Goal: Task Accomplishment & Management: Manage account settings

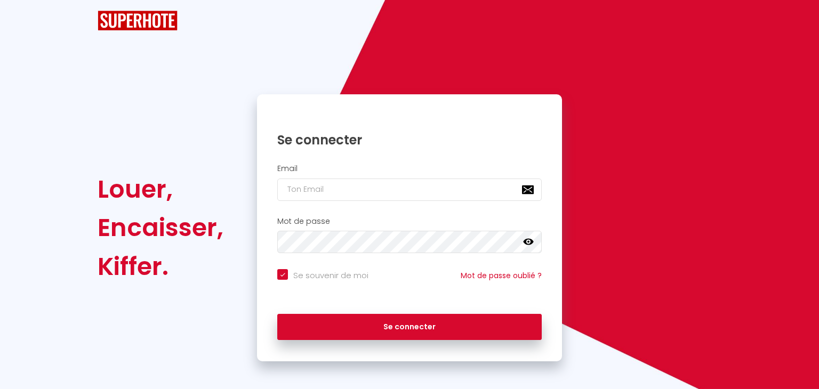
checkbox input "true"
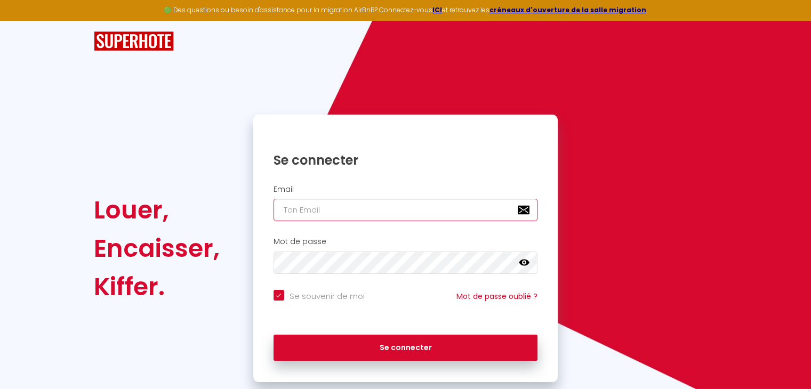
click at [338, 206] on input "email" at bounding box center [406, 210] width 264 height 22
click at [334, 212] on input "email" at bounding box center [406, 210] width 264 height 22
click at [300, 210] on input "email" at bounding box center [406, 210] width 264 height 22
type input "n"
checkbox input "true"
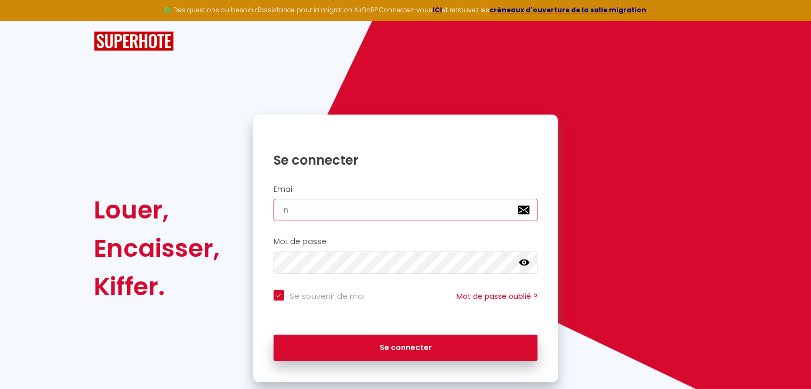
type input "ne"
checkbox input "true"
type input "nem"
checkbox input "true"
type input "nemo"
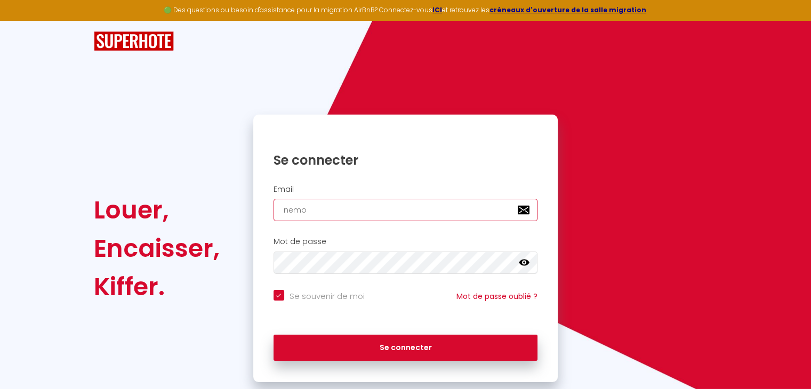
checkbox input "true"
type input "nemou"
checkbox input "true"
type input "nemour"
checkbox input "true"
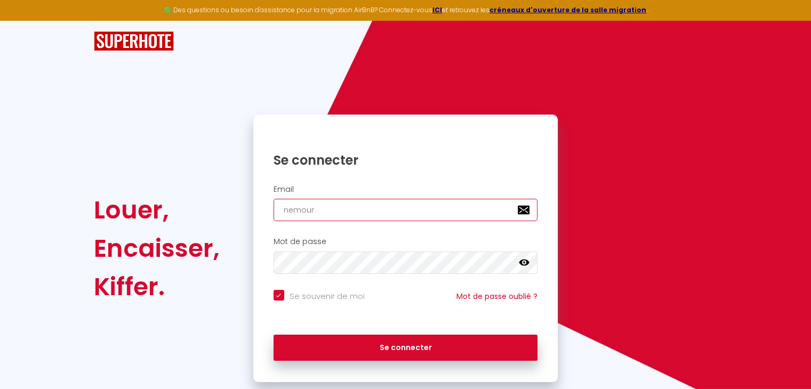
type input "nemours"
checkbox input "true"
type input "nemours@"
checkbox input "true"
type input "nemours@s"
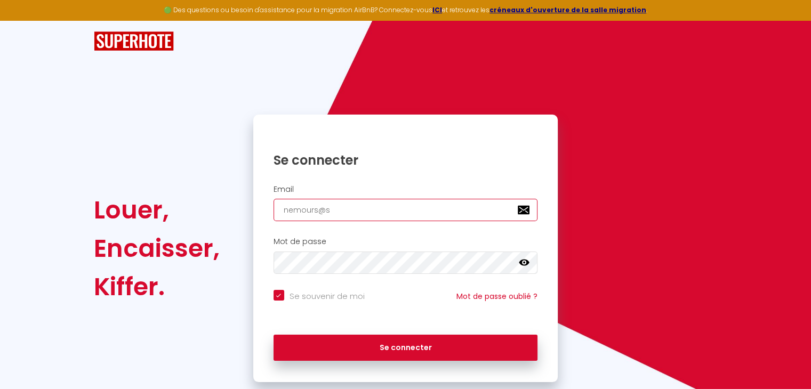
checkbox input "true"
type input "nemours@sh"
checkbox input "true"
type input "nemours@shi"
checkbox input "true"
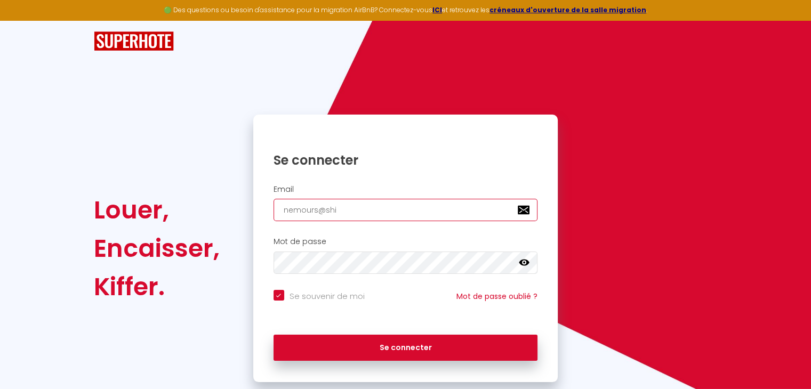
type input "nemours@shiv"
checkbox input "true"
type input "nemours@shiva"
checkbox input "true"
type input "nemours@shiva."
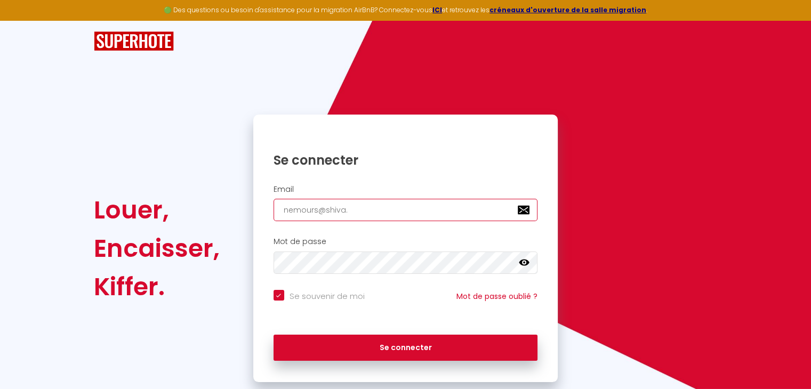
checkbox input "true"
type input "nemours@shiva.f"
checkbox input "true"
type input "[EMAIL_ADDRESS][DOMAIN_NAME]"
checkbox input "true"
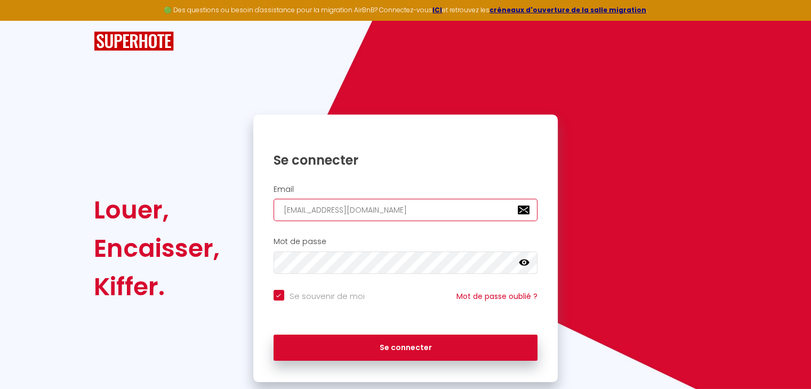
type input "[EMAIL_ADDRESS][DOMAIN_NAME]"
click at [528, 260] on icon at bounding box center [524, 263] width 11 height 11
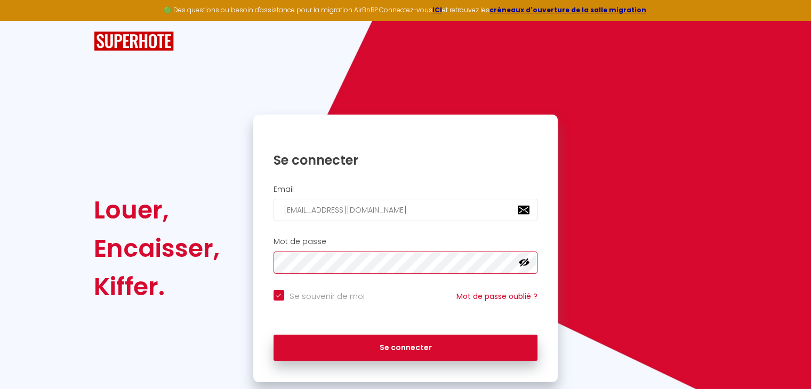
click at [117, 279] on div "Louer, Encaisser, [PERSON_NAME]. Se connecter Email [EMAIL_ADDRESS][DOMAIN_NAME…" at bounding box center [405, 249] width 638 height 268
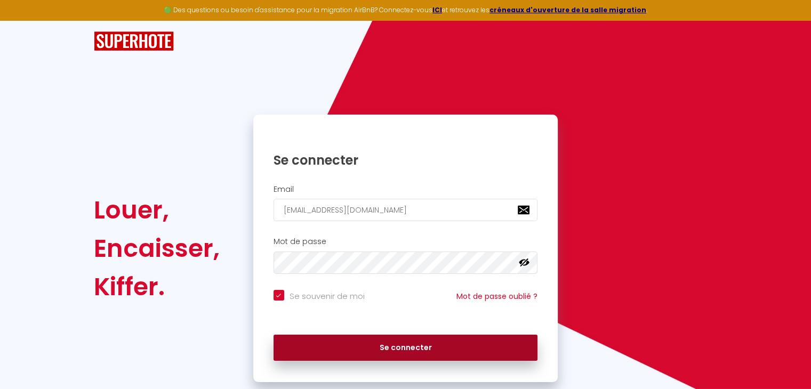
click at [375, 350] on button "Se connecter" at bounding box center [406, 348] width 264 height 27
checkbox input "true"
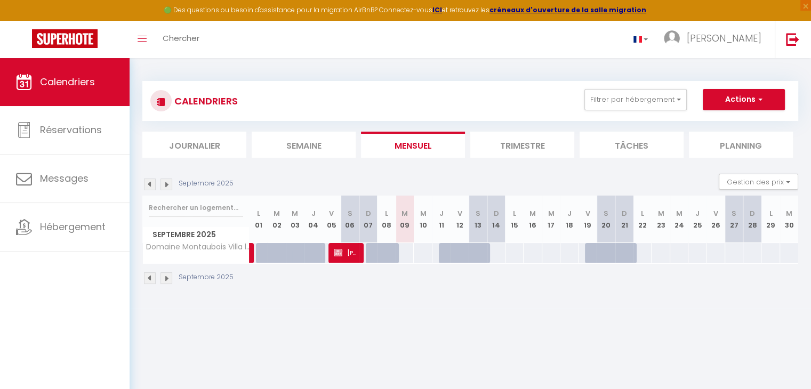
click at [168, 179] on img at bounding box center [166, 185] width 12 height 12
